Goal: Information Seeking & Learning: Check status

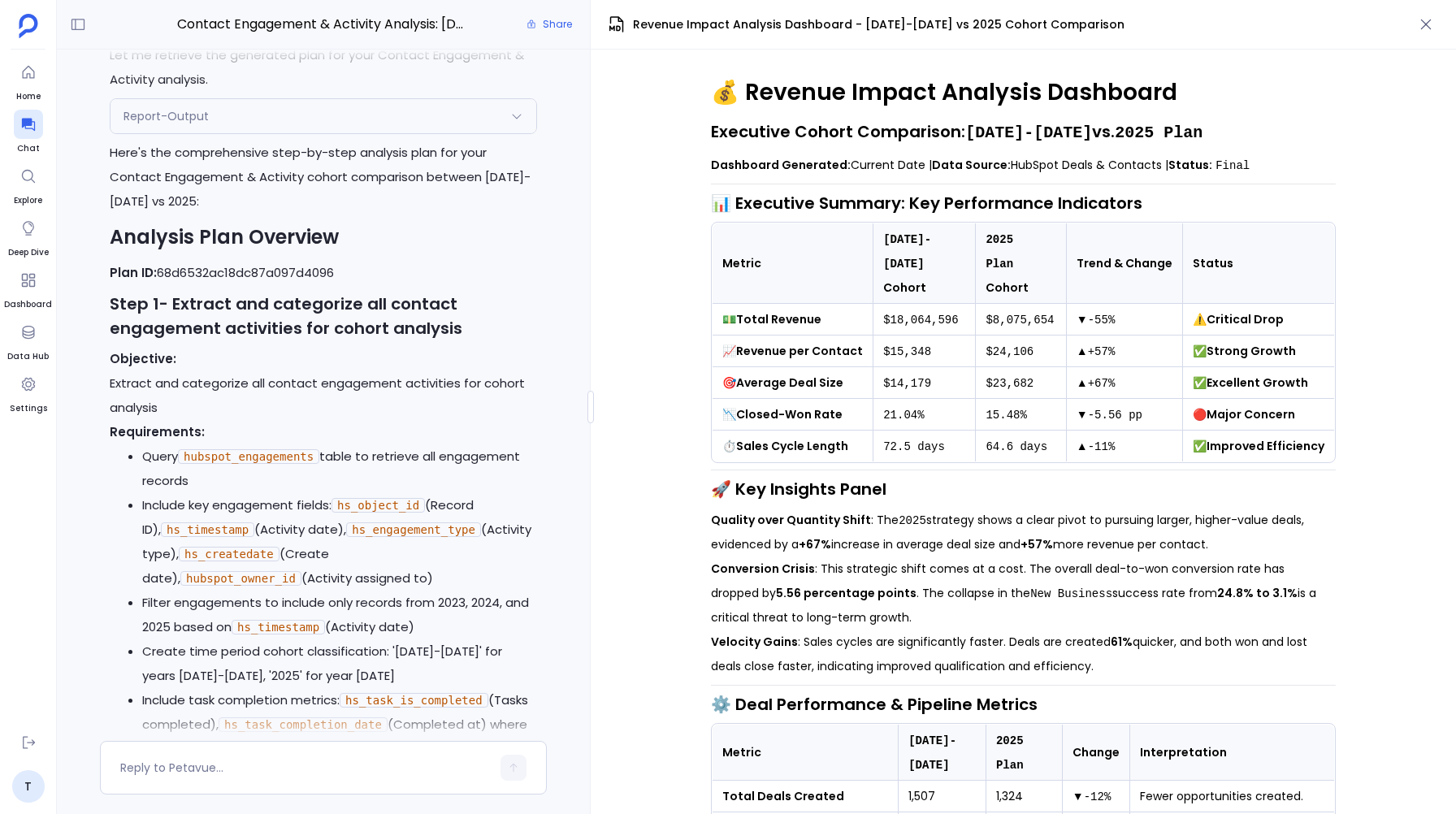
scroll to position [-21404, 0]
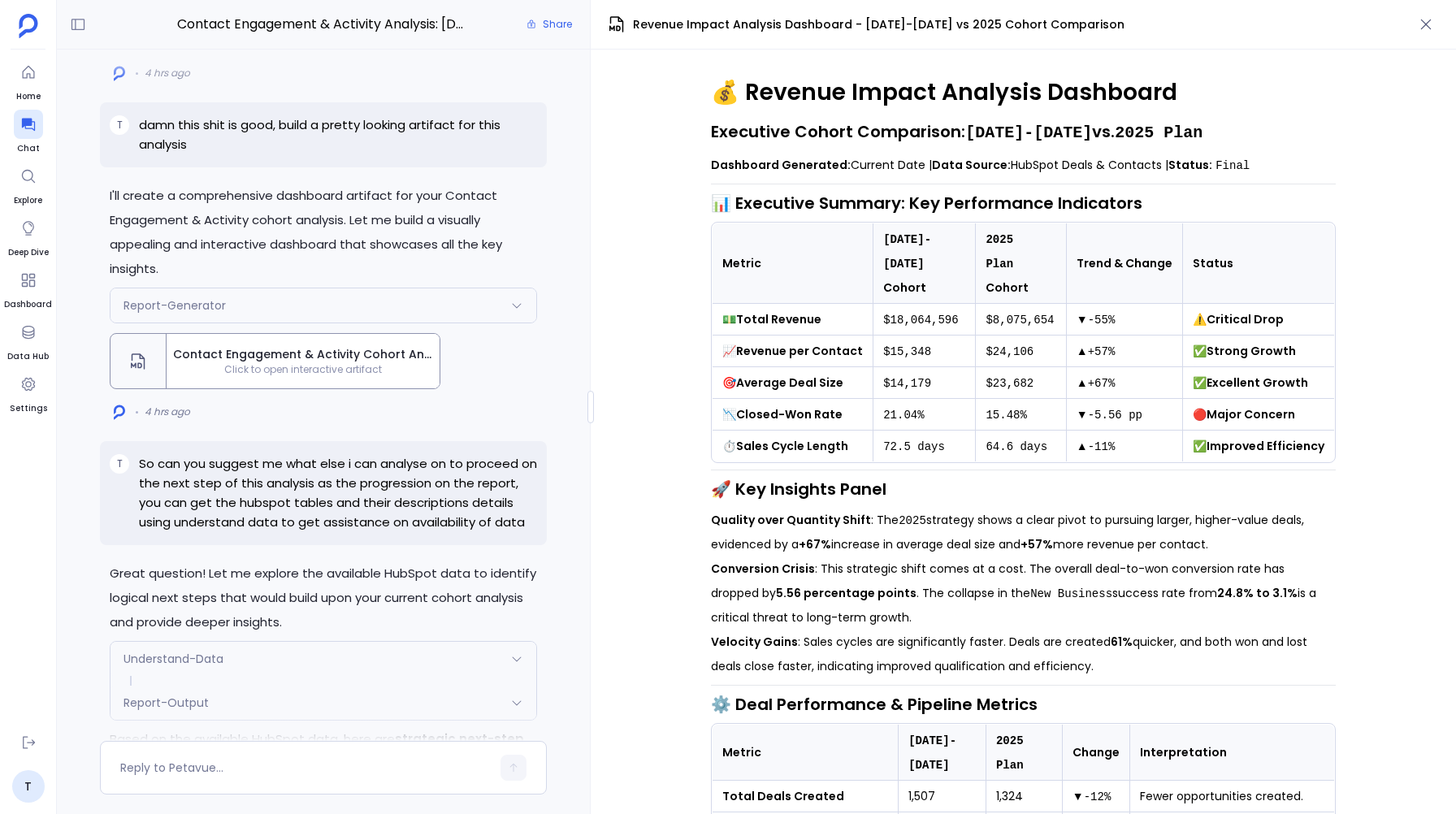
click at [335, 363] on span "Contact Engagement & Activity Cohort Analysis Dashboard" at bounding box center [303, 354] width 260 height 17
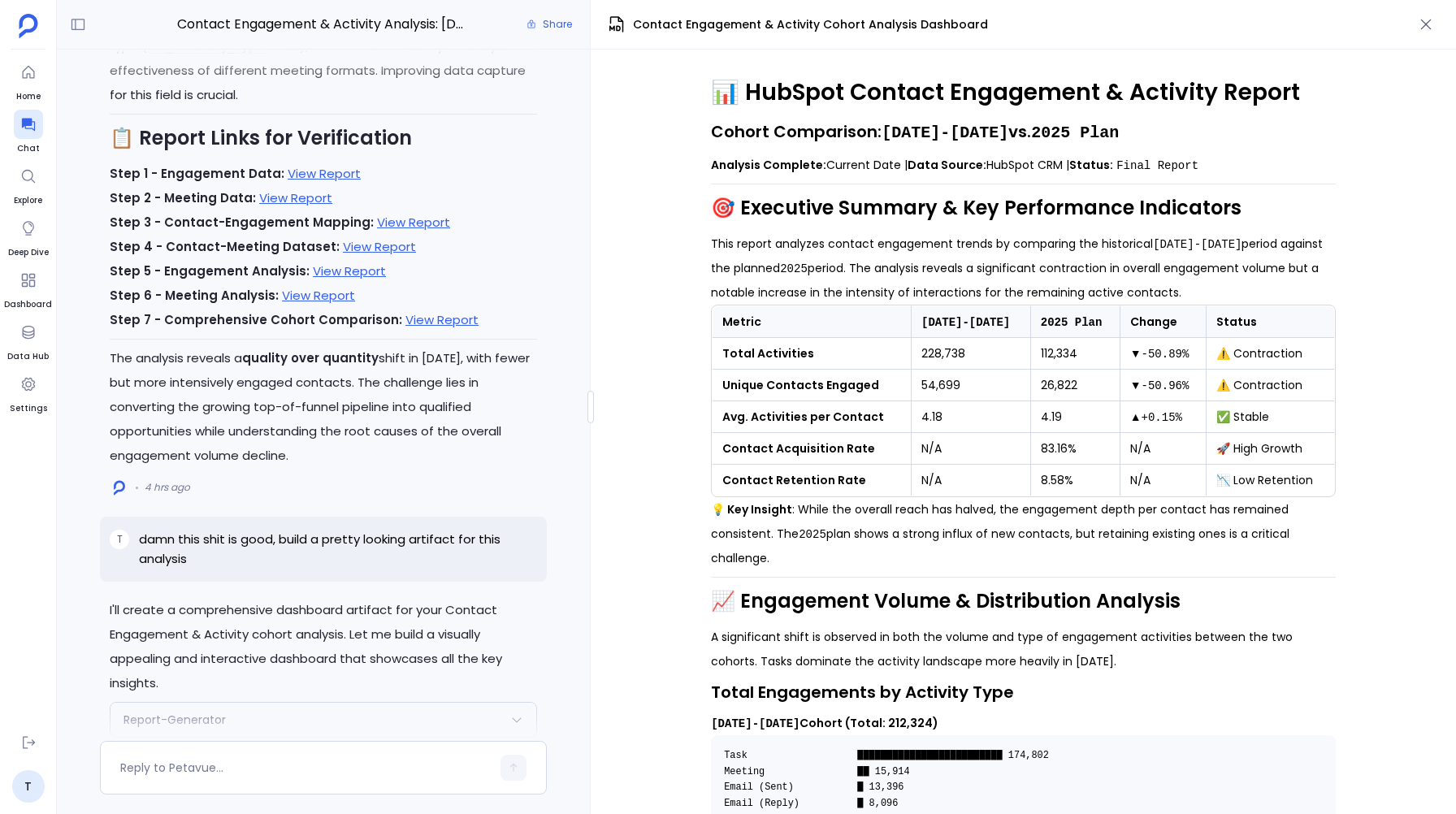
scroll to position [-12977, 0]
click at [329, 280] on link "View Report" at bounding box center [348, 271] width 73 height 17
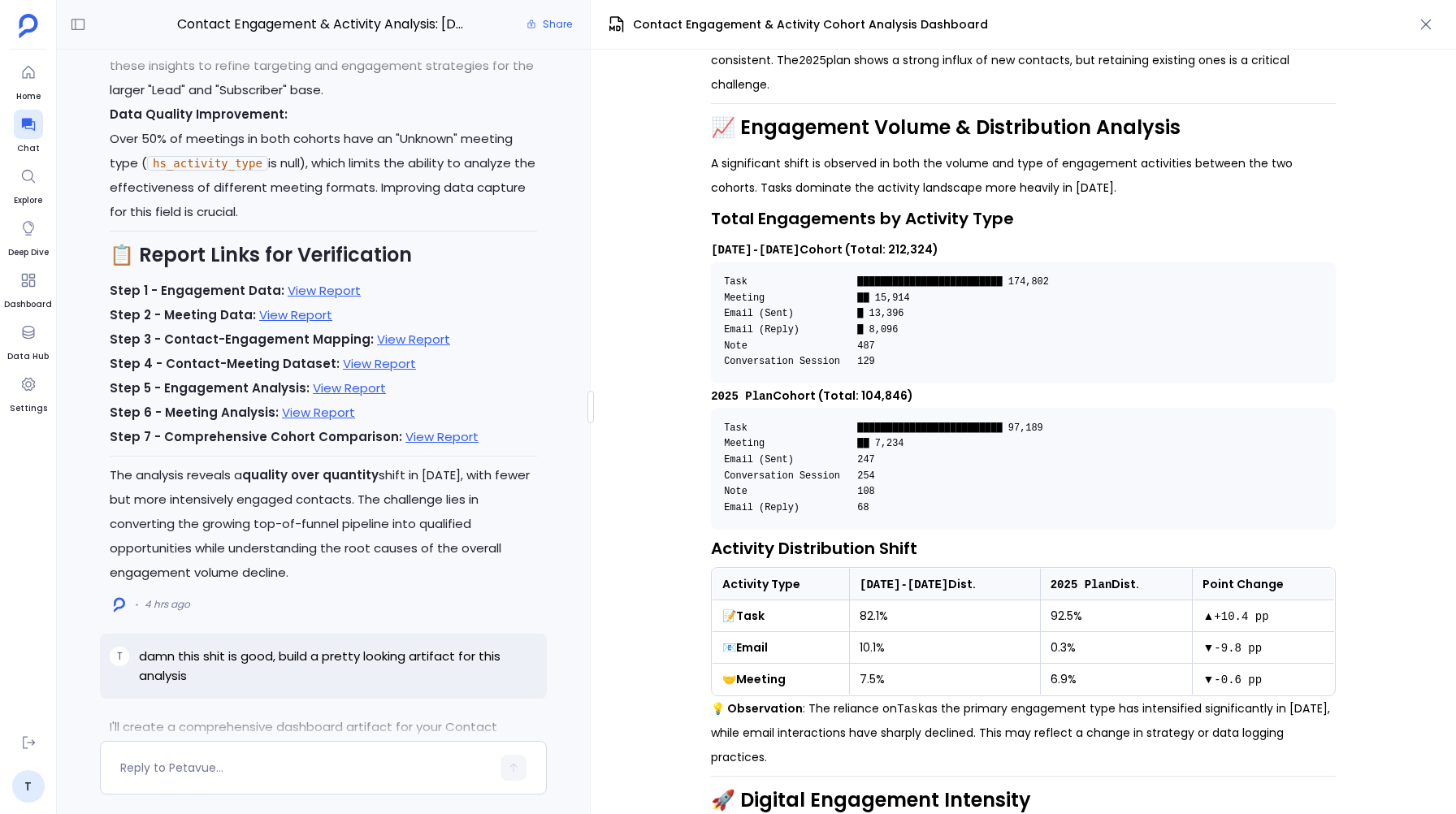
scroll to position [-13098, 0]
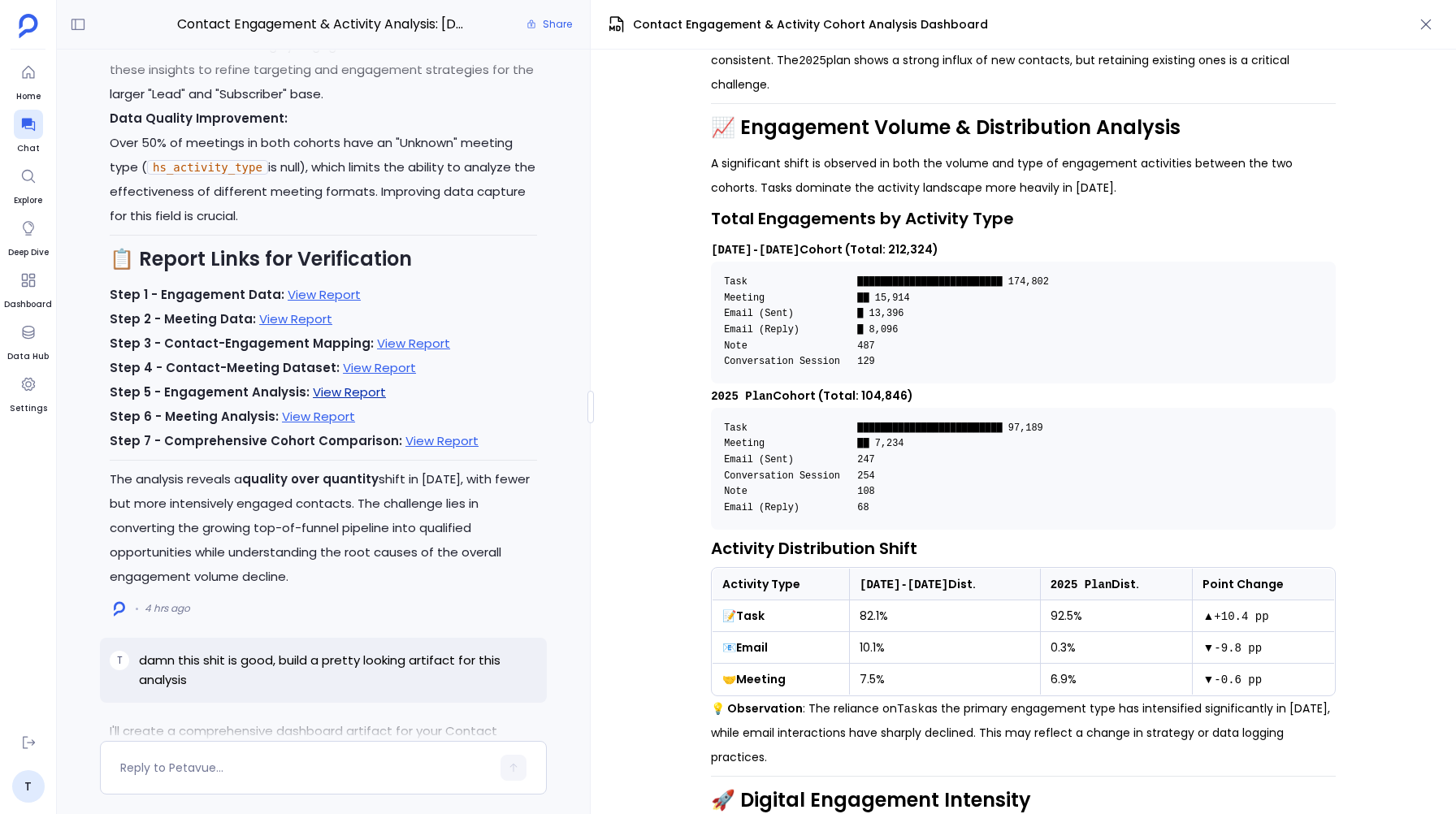
click at [338, 400] on link "View Report" at bounding box center [348, 391] width 73 height 17
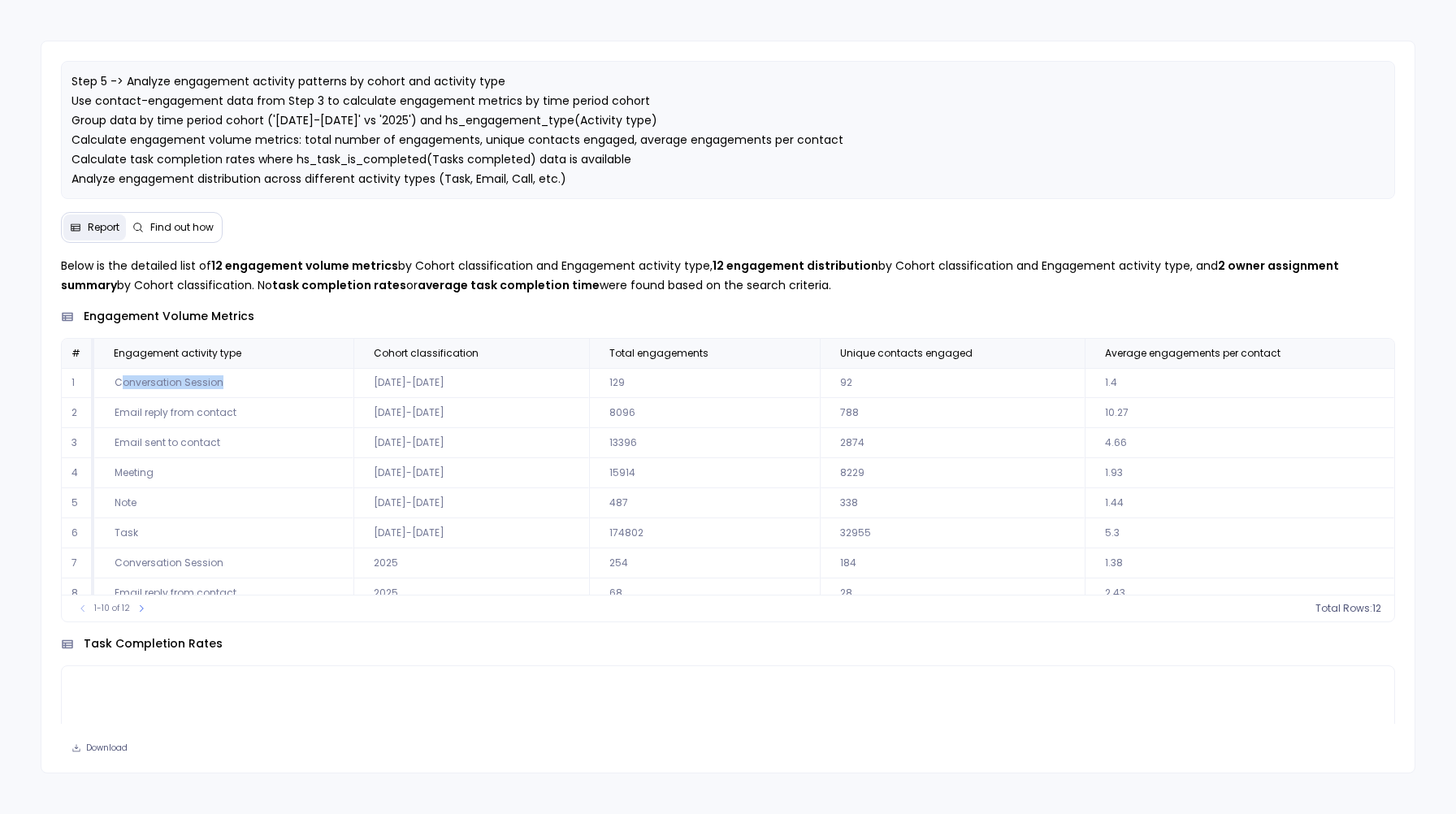
drag, startPoint x: 123, startPoint y: 382, endPoint x: 221, endPoint y: 381, distance: 98.0
click at [221, 381] on td "Conversation Session" at bounding box center [224, 382] width 259 height 30
drag, startPoint x: 140, startPoint y: 560, endPoint x: 195, endPoint y: 558, distance: 55.0
click at [195, 558] on td "Conversation Session" at bounding box center [224, 563] width 259 height 30
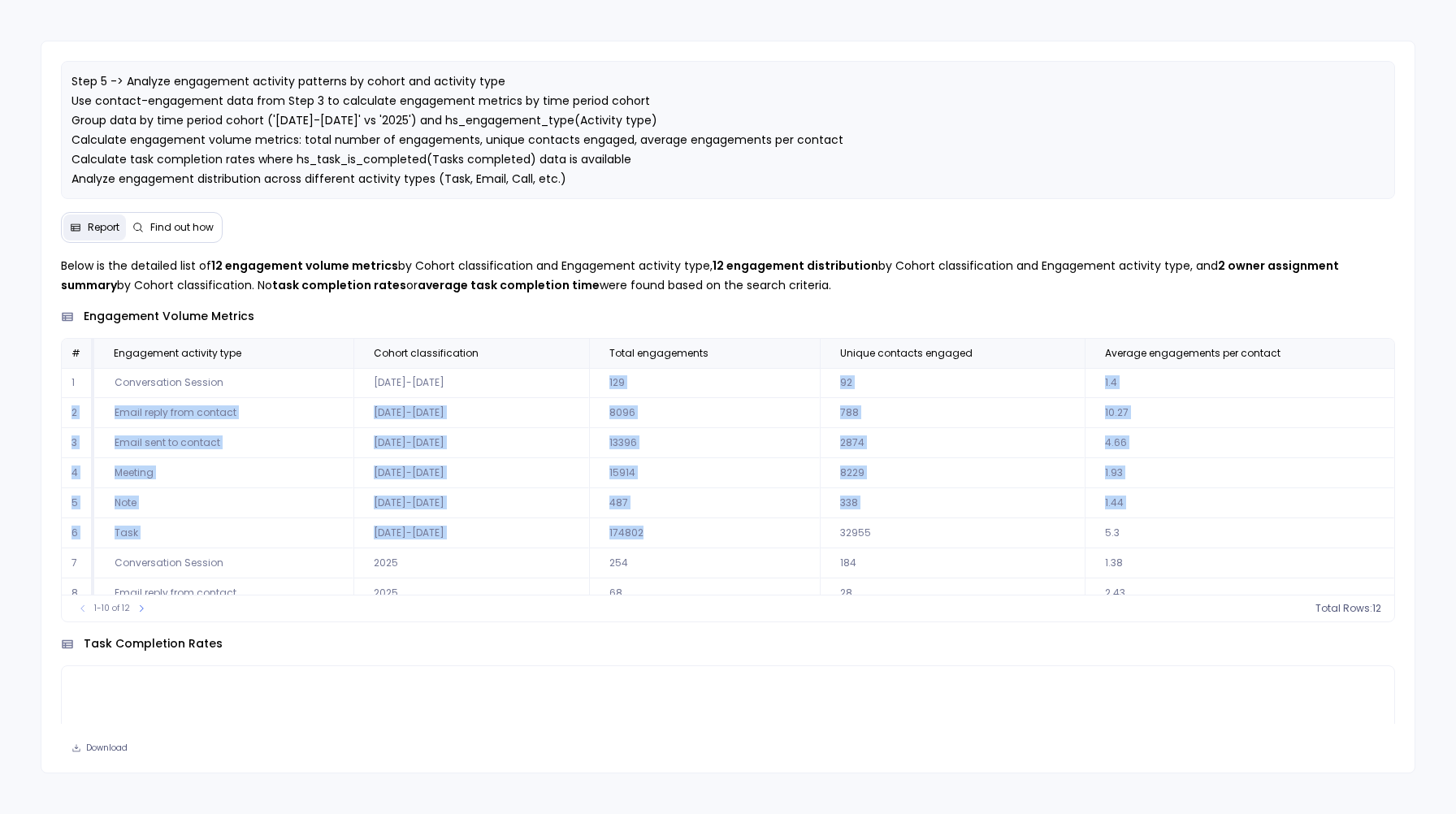
drag, startPoint x: 604, startPoint y: 381, endPoint x: 638, endPoint y: 538, distance: 160.6
click at [638, 538] on tbody "1 Conversation Session 2023-2024 129 92 1.4 2 Email reply from contact 2023-202…" at bounding box center [728, 518] width 1332 height 301
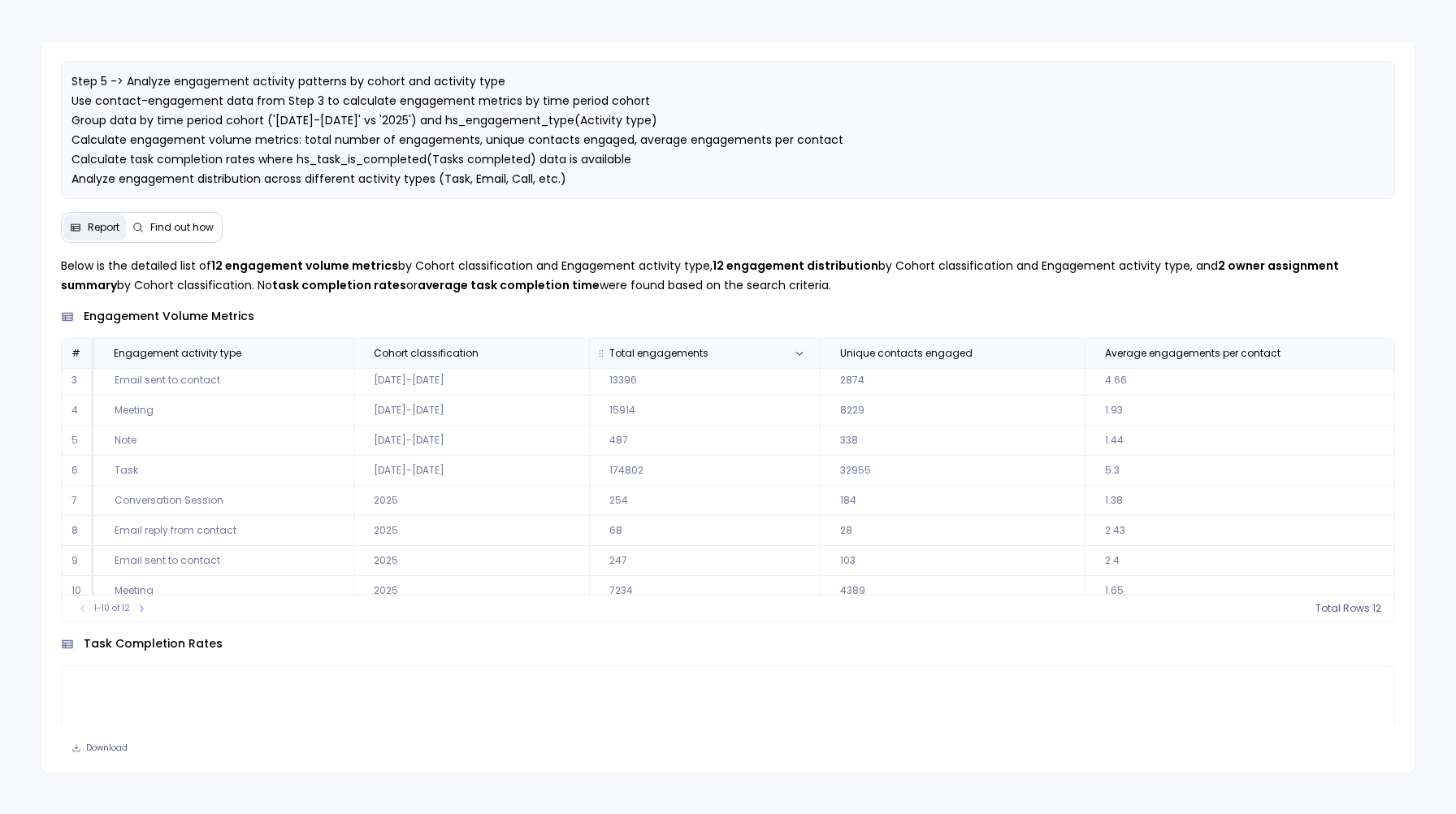
click at [675, 361] on th "Total engagements" at bounding box center [704, 353] width 230 height 30
click at [1356, 609] on span "12" at bounding box center [1357, 608] width 9 height 13
click at [1247, 608] on div "1-10 of 12 count : 12" at bounding box center [728, 608] width 1332 height 27
click at [709, 353] on span "Total engagements" at bounding box center [681, 353] width 171 height 13
